Goal: Ask a question: Seek information or help from site administrators or community

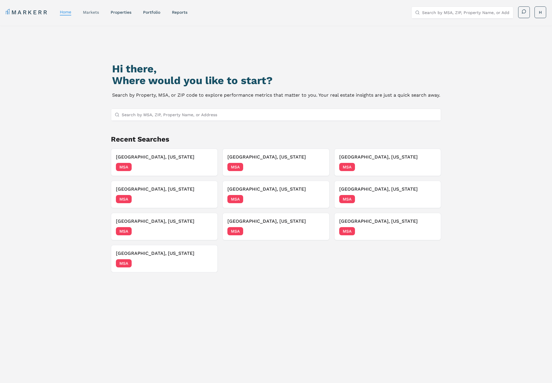
click at [86, 11] on link "markets" at bounding box center [91, 12] width 16 height 5
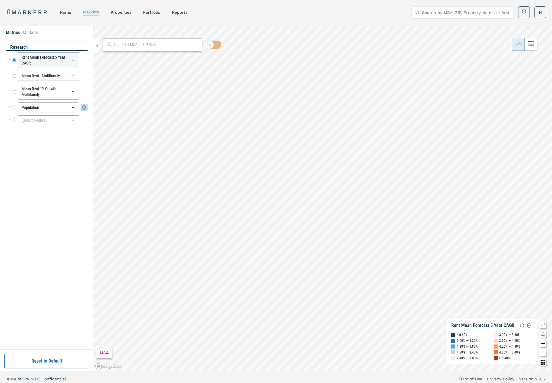
click at [74, 106] on icon at bounding box center [73, 107] width 5 height 5
click at [40, 108] on div "Population" at bounding box center [48, 107] width 61 height 10
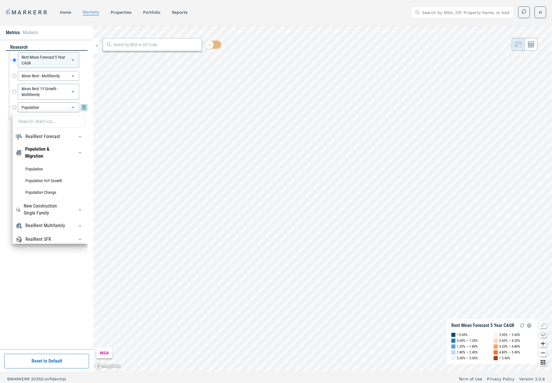
click at [14, 104] on input "Population" at bounding box center [15, 107] width 4 height 10
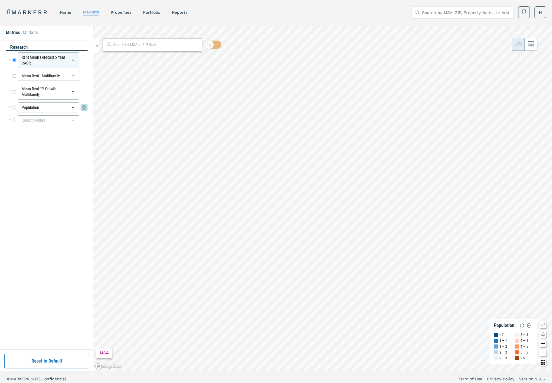
radio input "false"
radio input "true"
